Goal: Information Seeking & Learning: Check status

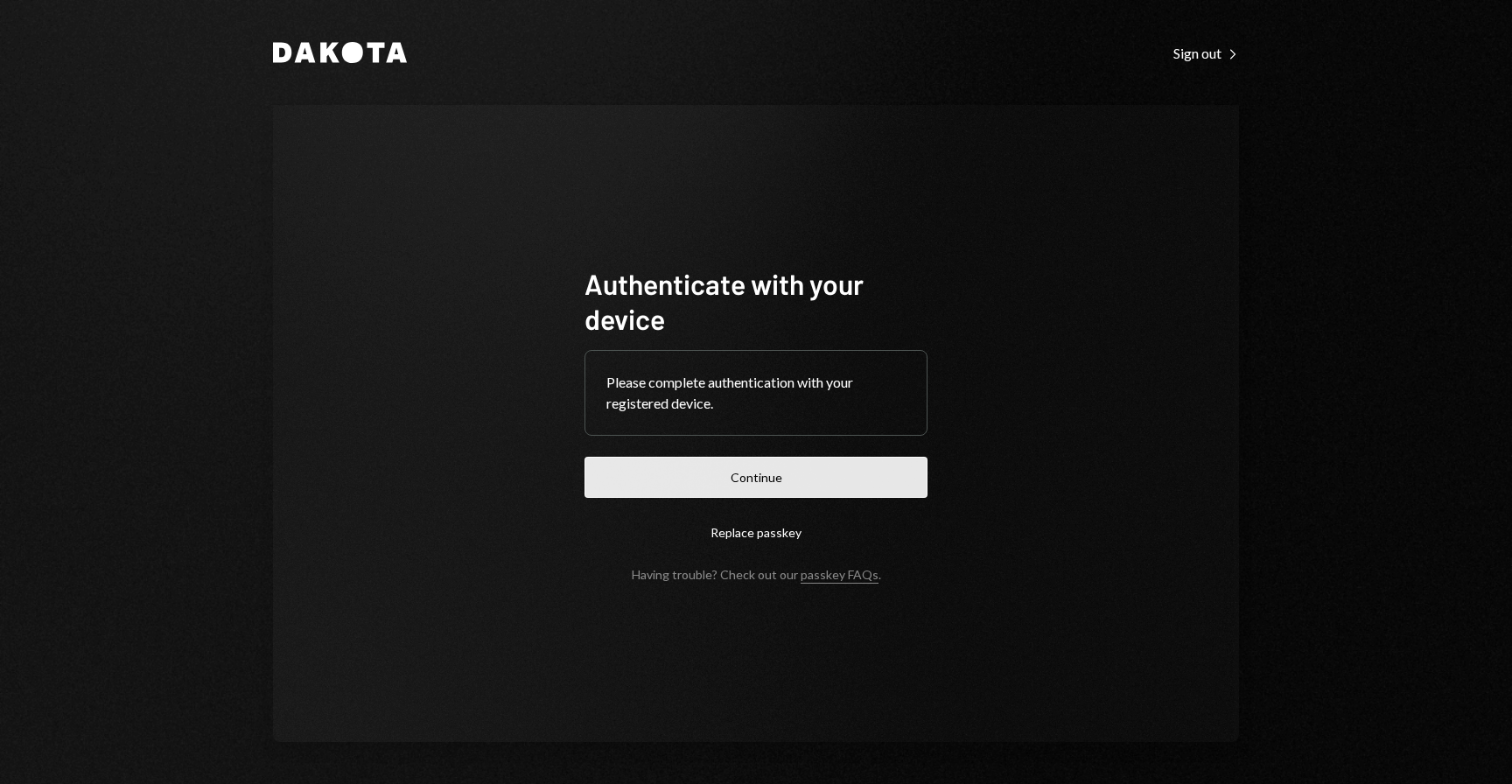
click at [860, 486] on button "Continue" at bounding box center [756, 476] width 343 height 41
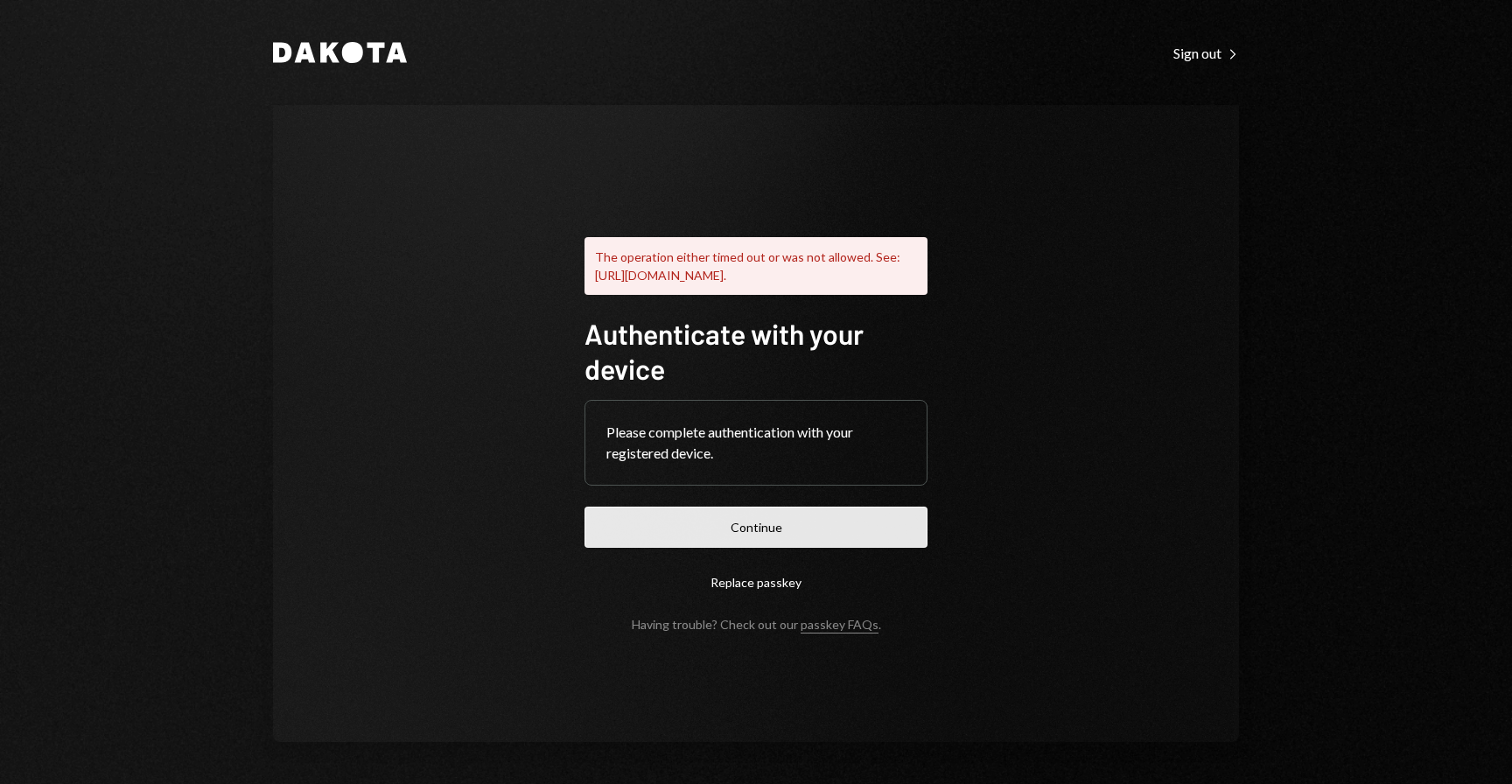
click at [740, 540] on button "Continue" at bounding box center [756, 526] width 343 height 41
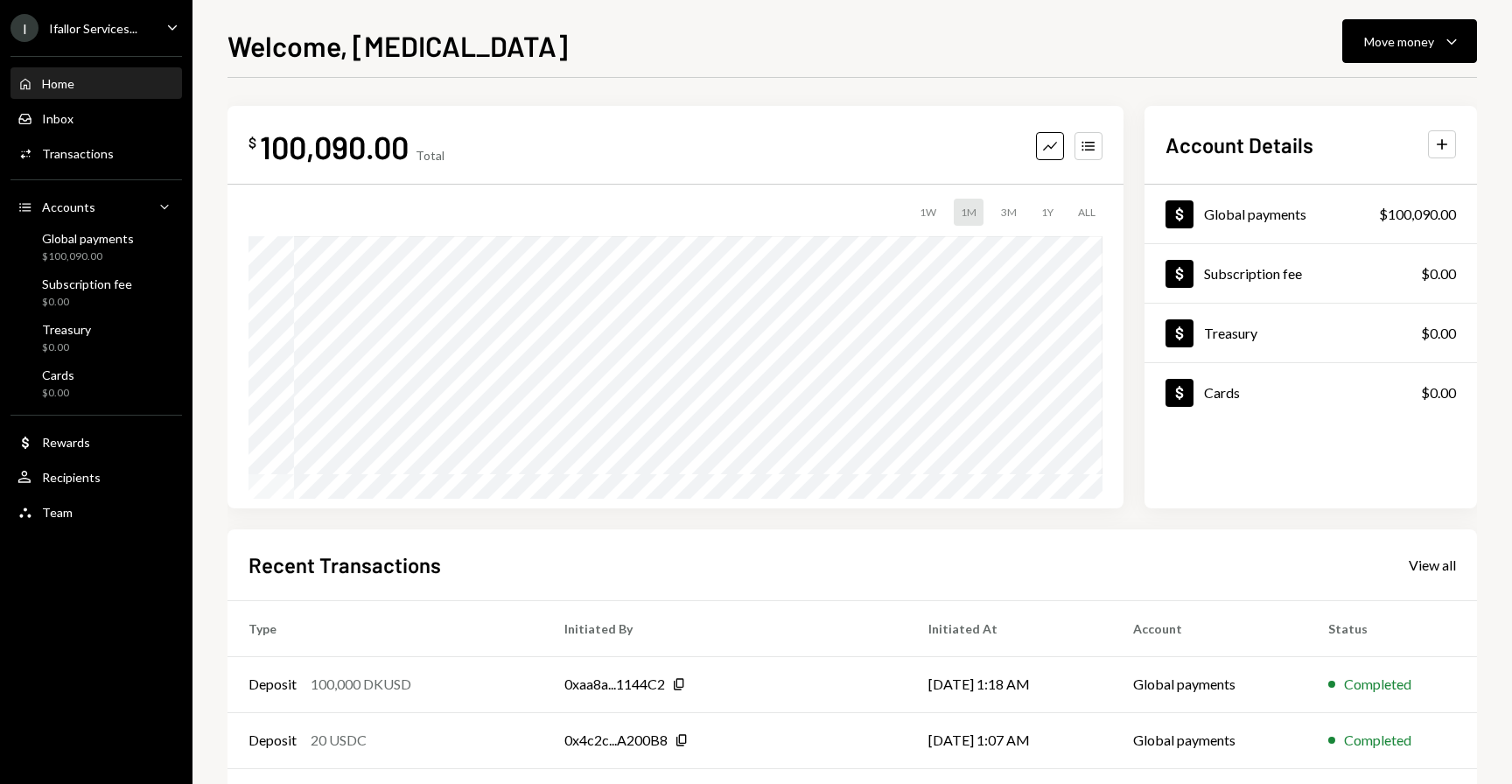
click at [153, 39] on div "I Ifallor Services... Caret Down" at bounding box center [96, 28] width 192 height 28
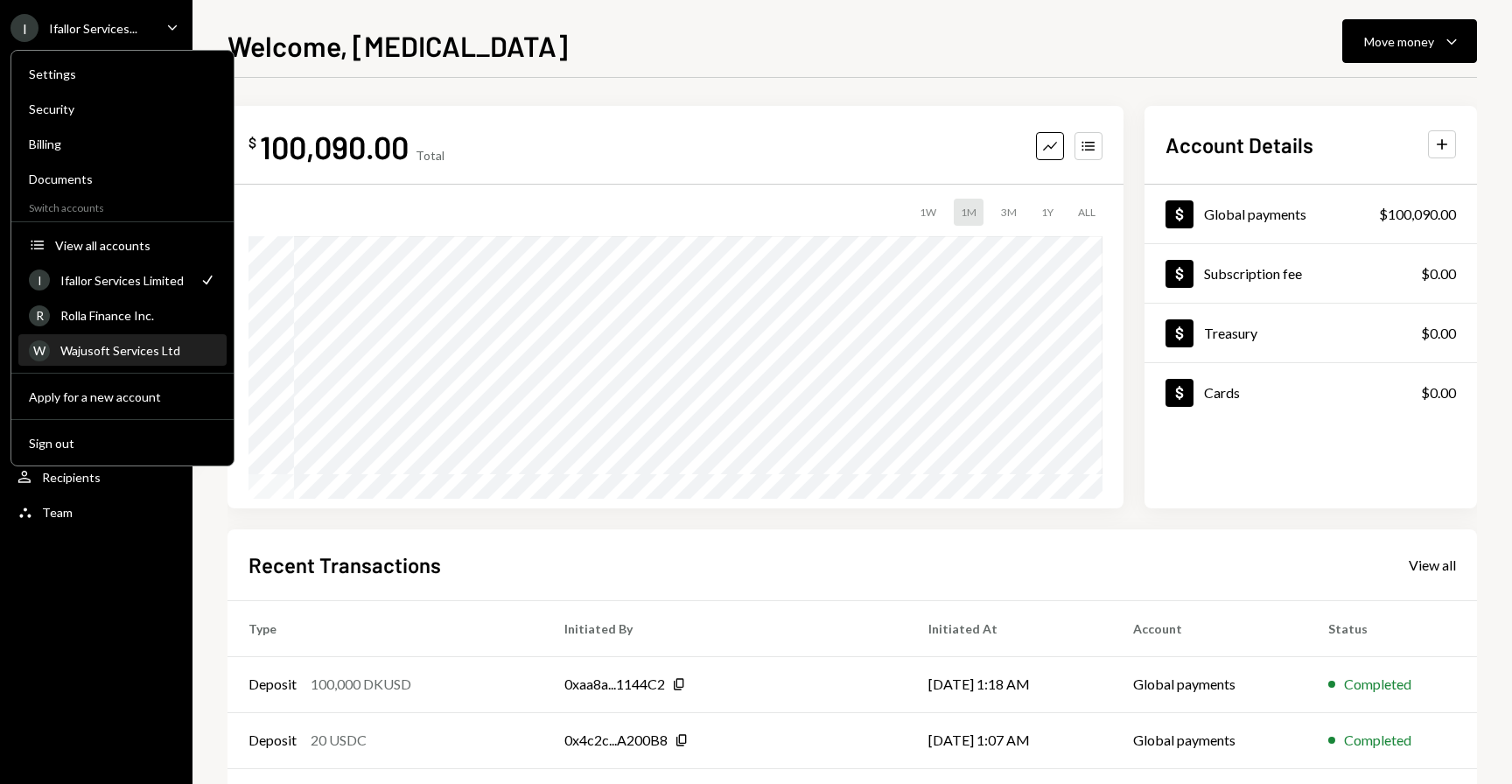
click at [126, 340] on div "W Wajusoft Services Ltd" at bounding box center [123, 351] width 187 height 30
click at [132, 324] on div "R Rolla Finance Inc." at bounding box center [123, 316] width 187 height 30
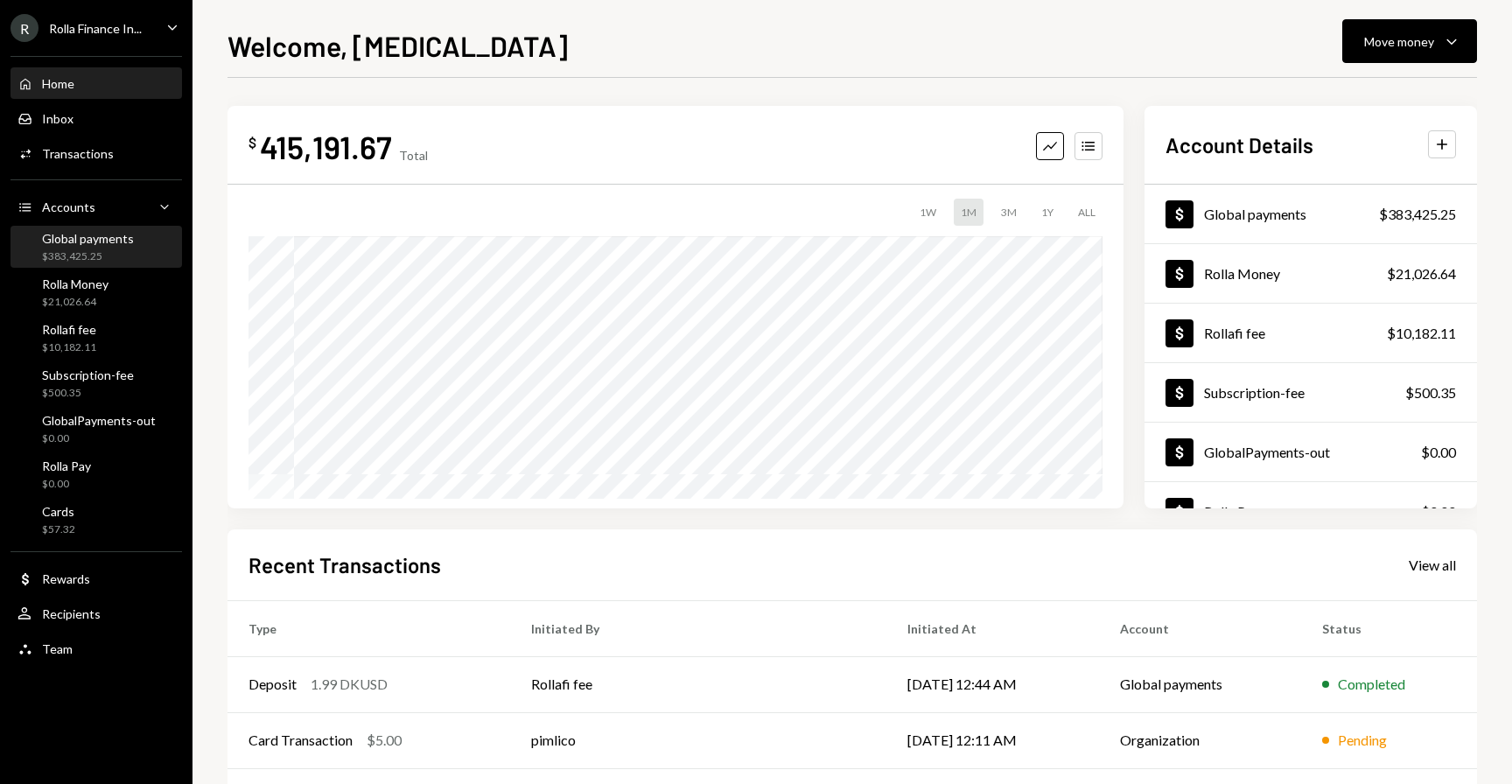
click at [78, 249] on div "$383,425.25" at bounding box center [88, 256] width 92 height 15
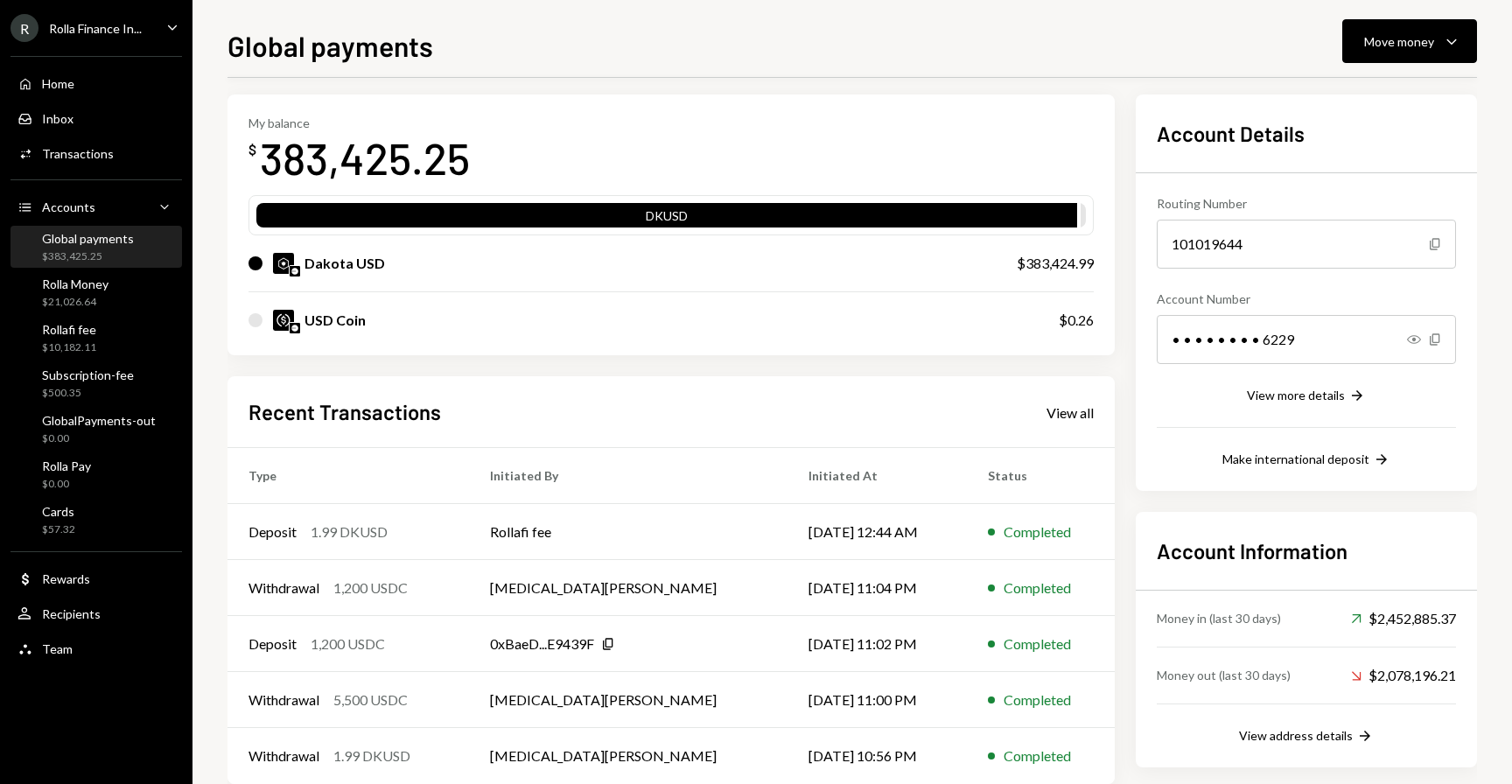
scroll to position [79, 0]
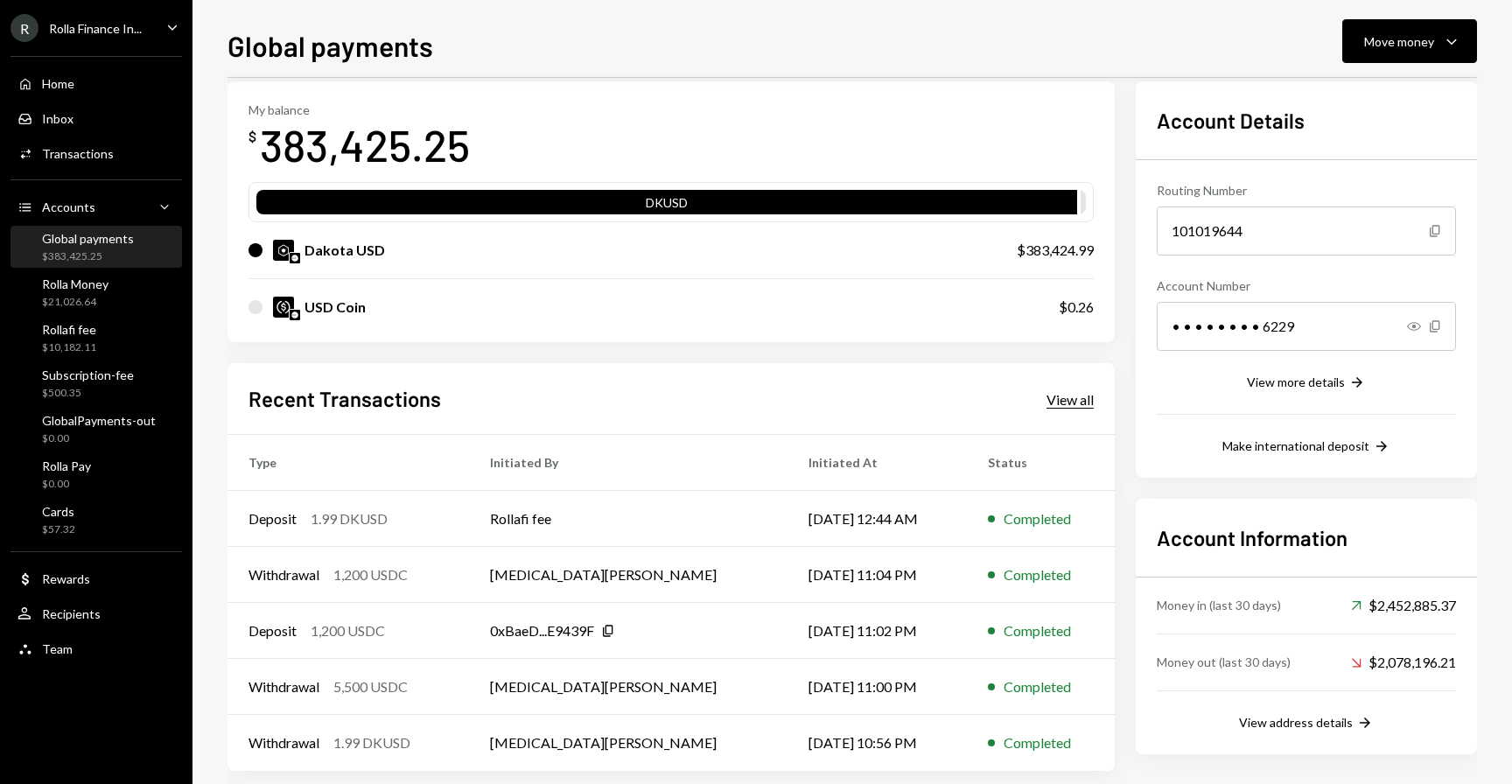
click at [1065, 395] on div "View all" at bounding box center [1069, 399] width 47 height 18
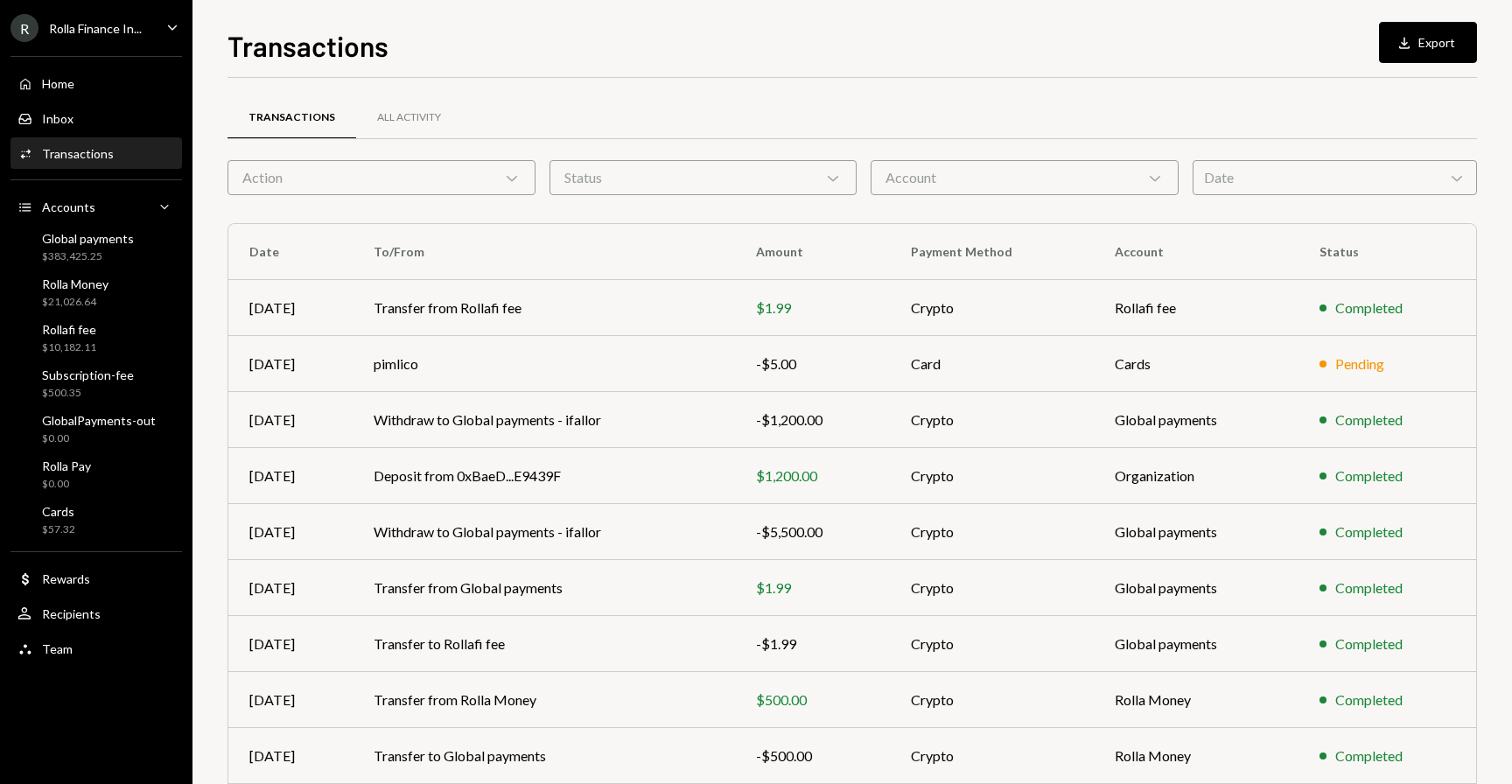
click at [127, 154] on div "Activities Transactions" at bounding box center [97, 154] width 157 height 16
click at [430, 381] on td "pimlico" at bounding box center [544, 364] width 383 height 56
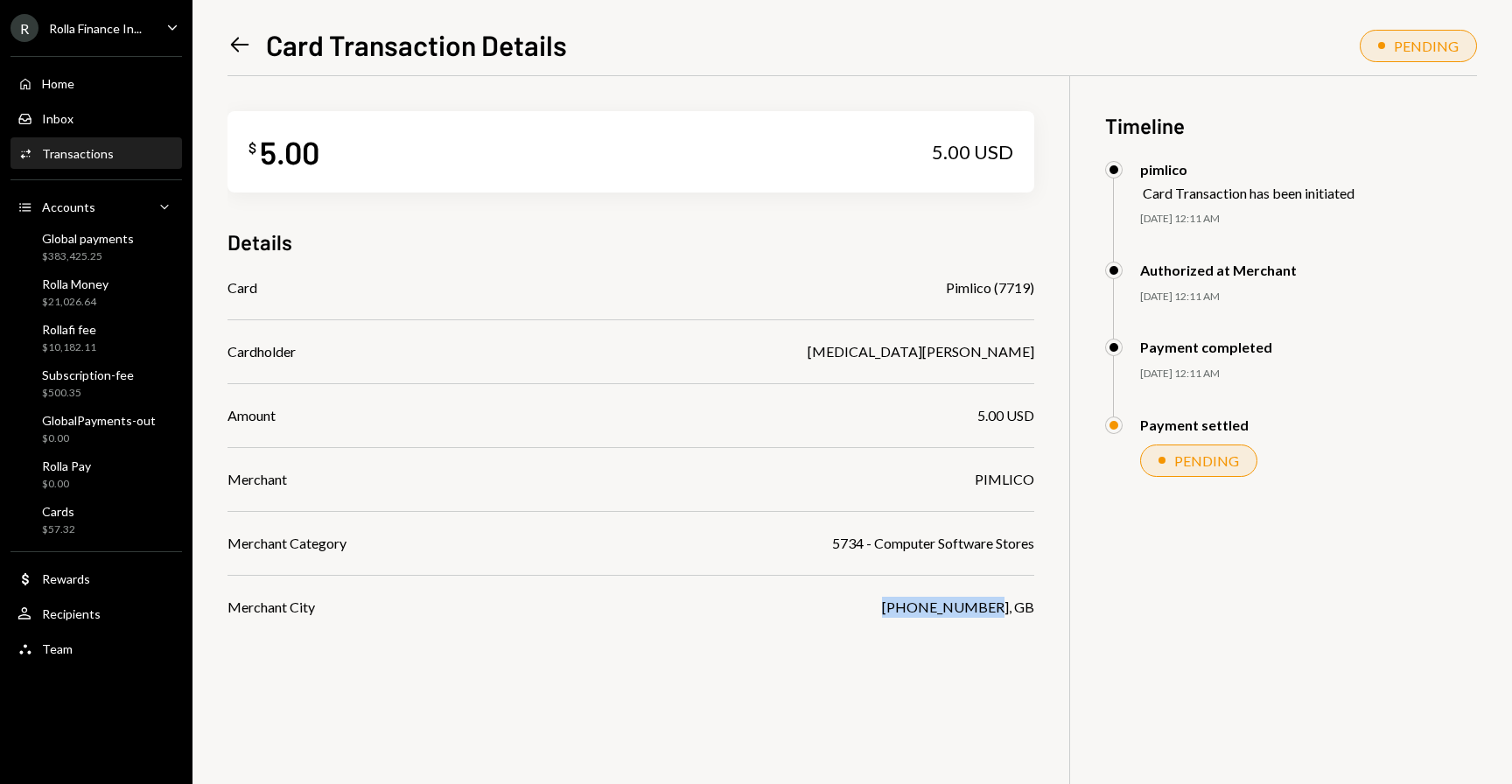
drag, startPoint x: 903, startPoint y: 609, endPoint x: 1007, endPoint y: 608, distance: 104.0
click at [1007, 608] on div "Merchant City +447944060144, GB" at bounding box center [630, 607] width 806 height 21
click at [1014, 658] on div "$ 5.00 5.00 USD Details Card Pimlico (7719) Cardholder Tobi Oduah Amount 5.00 U…" at bounding box center [852, 467] width 1250 height 784
